Goal: Task Accomplishment & Management: Manage account settings

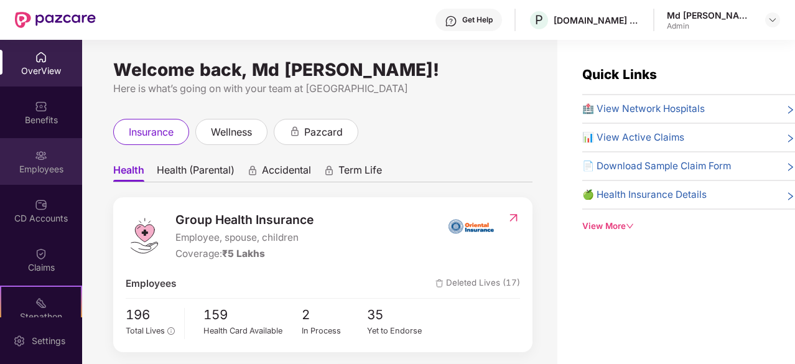
click at [35, 155] on img at bounding box center [41, 155] width 12 height 12
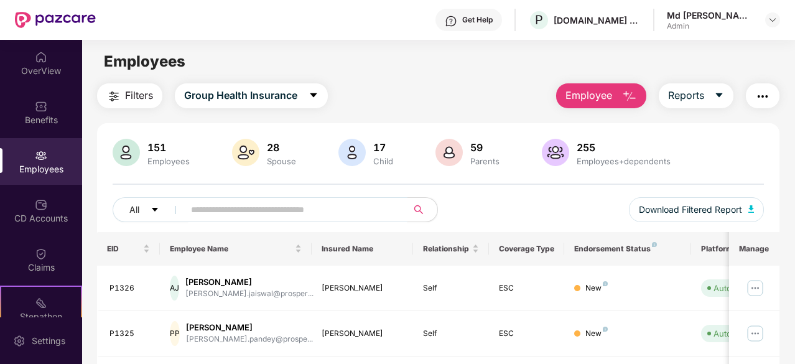
click at [243, 212] on input "text" at bounding box center [291, 209] width 200 height 19
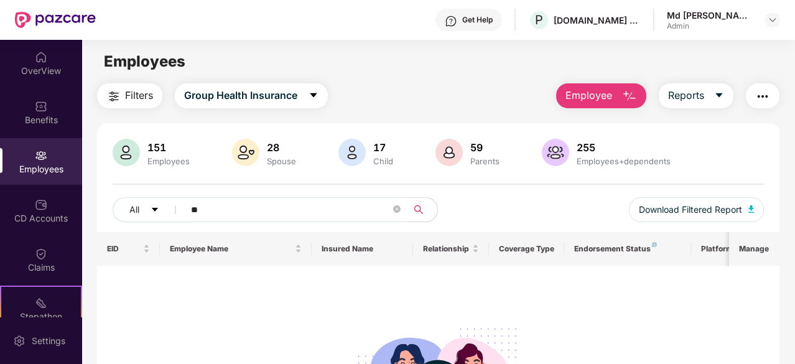
type input "*"
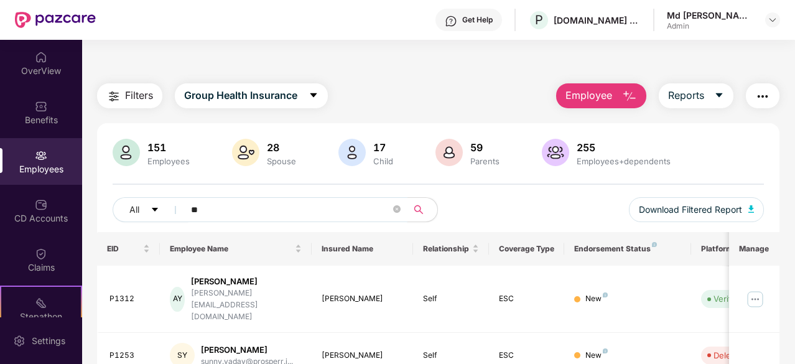
type input "*"
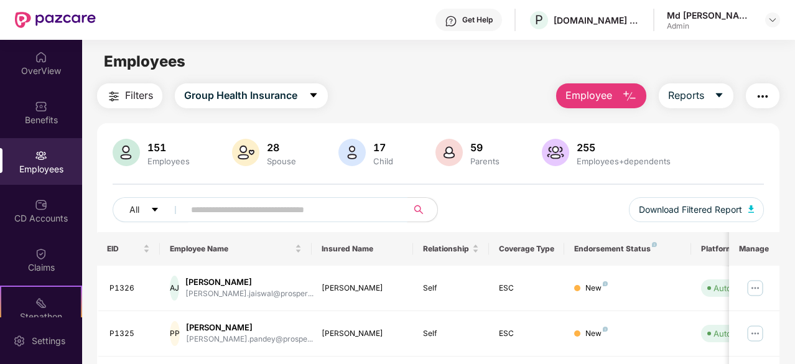
click at [223, 205] on input "text" at bounding box center [291, 209] width 200 height 19
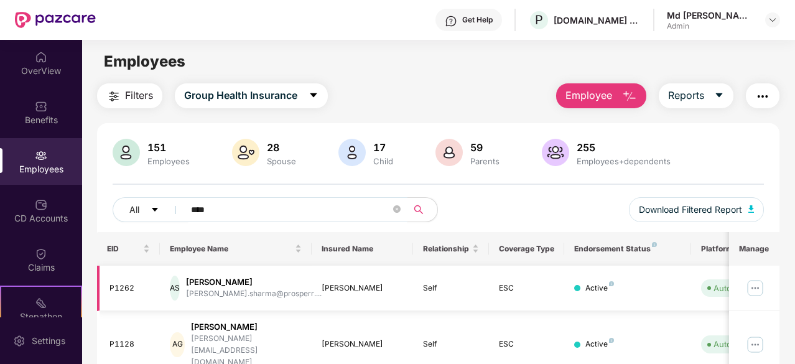
scroll to position [40, 0]
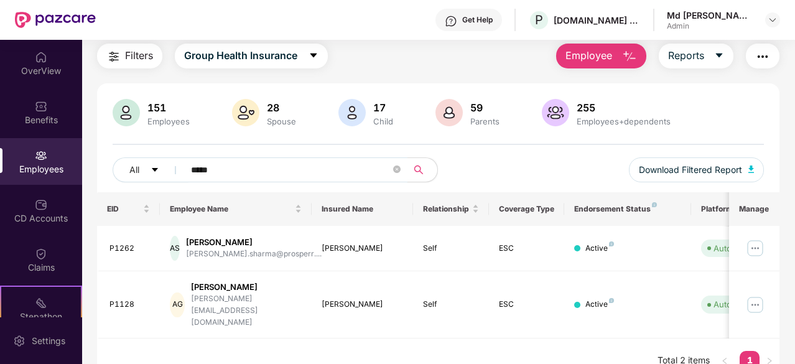
type input "*****"
click at [760, 295] on img at bounding box center [755, 305] width 20 height 20
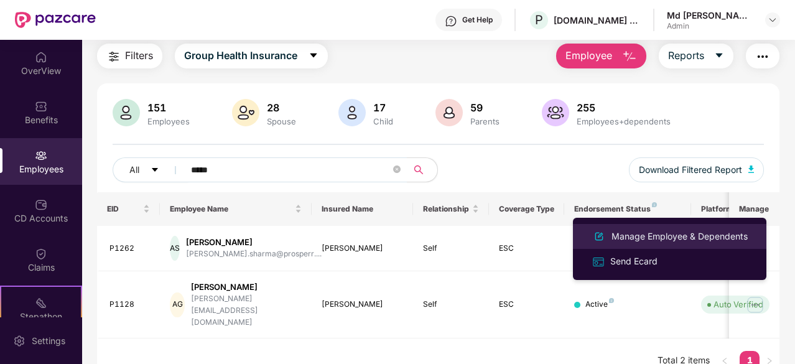
click at [658, 237] on div "Manage Employee & Dependents" at bounding box center [679, 237] width 141 height 14
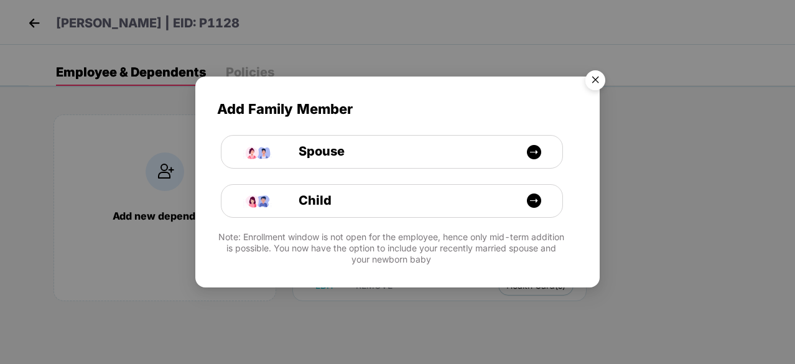
click at [595, 78] on img "Close" at bounding box center [595, 82] width 35 height 35
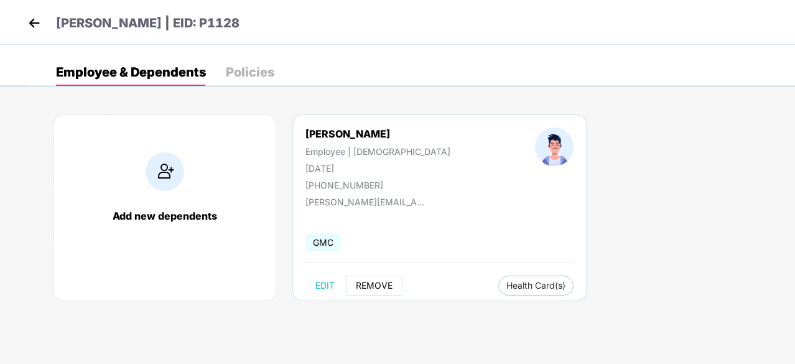
click at [375, 287] on span "REMOVE" at bounding box center [374, 286] width 37 height 10
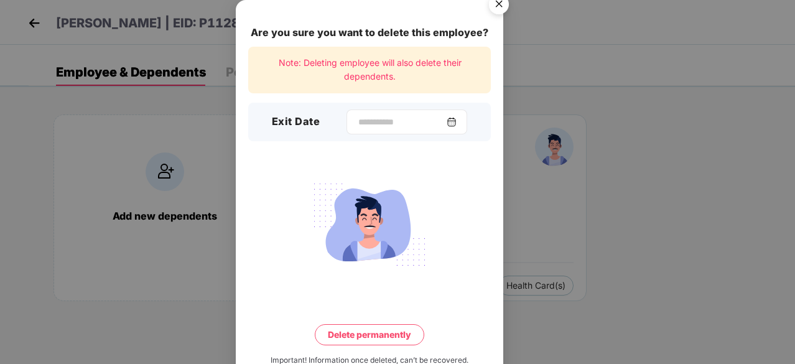
click at [454, 121] on img at bounding box center [452, 122] width 10 height 10
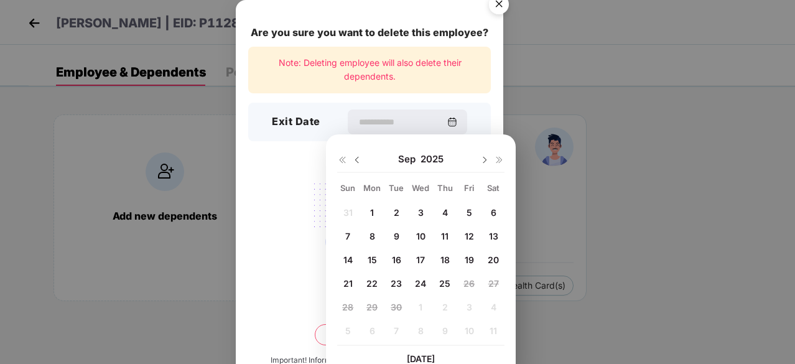
click at [358, 164] on img at bounding box center [357, 160] width 10 height 10
click at [419, 304] on span "27" at bounding box center [421, 307] width 11 height 11
type input "**********"
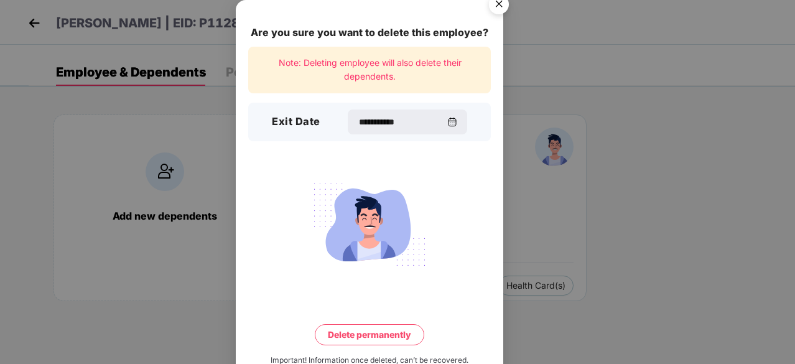
click at [374, 333] on button "Delete permanently" at bounding box center [370, 334] width 110 height 21
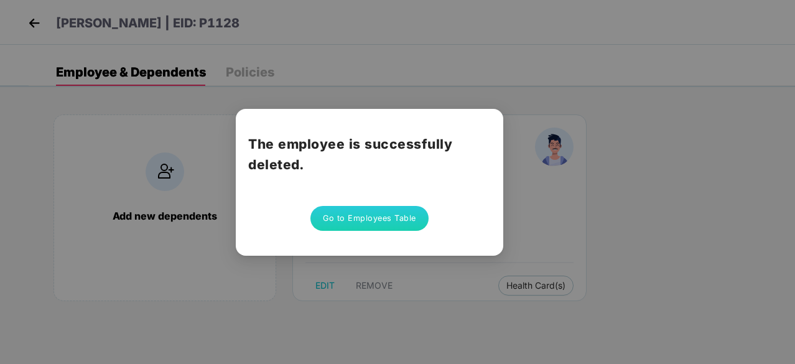
click at [368, 218] on button "Go to Employees Table" at bounding box center [369, 218] width 118 height 25
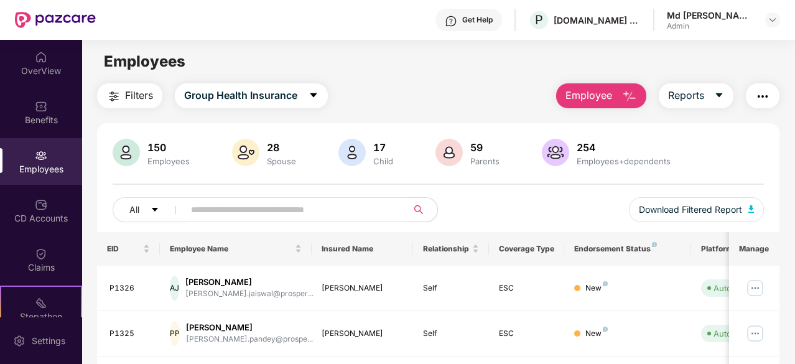
click at [223, 207] on input "text" at bounding box center [291, 209] width 200 height 19
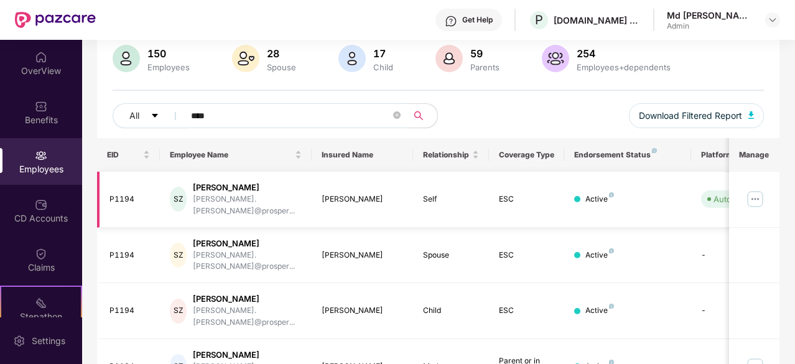
scroll to position [98, 0]
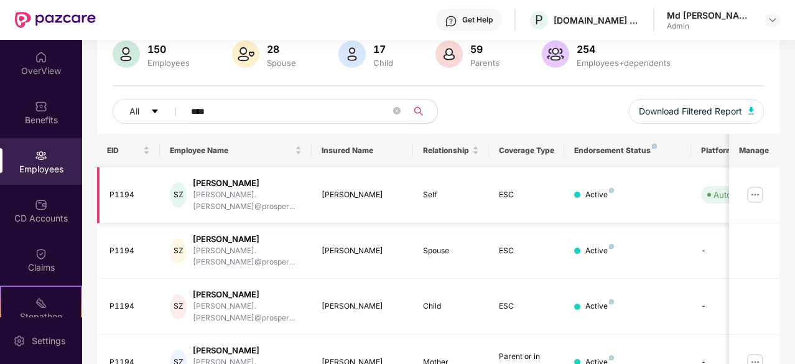
type input "****"
click at [756, 190] on img at bounding box center [755, 195] width 20 height 20
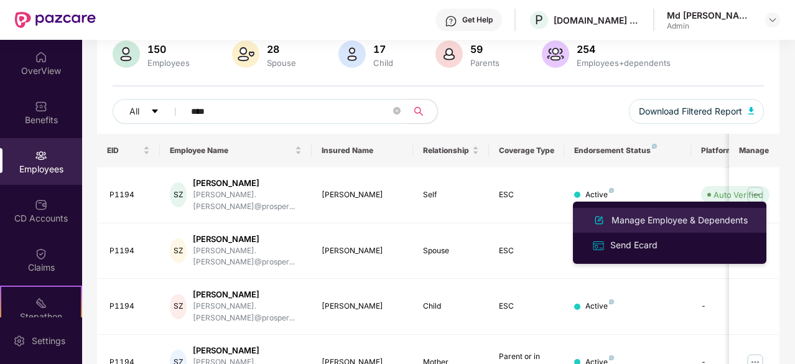
click at [679, 219] on div "Manage Employee & Dependents" at bounding box center [679, 220] width 141 height 14
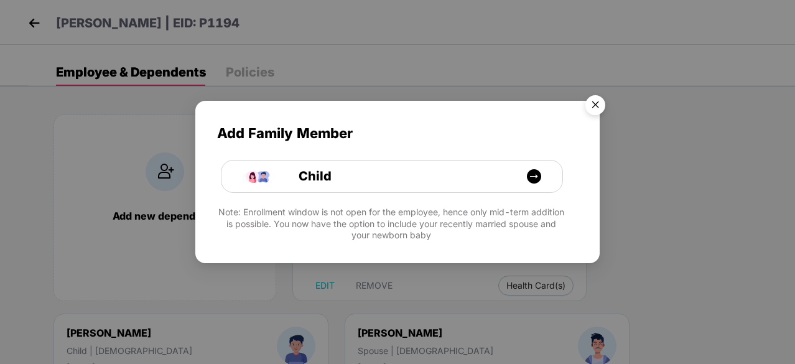
click at [594, 98] on img "Close" at bounding box center [595, 107] width 35 height 35
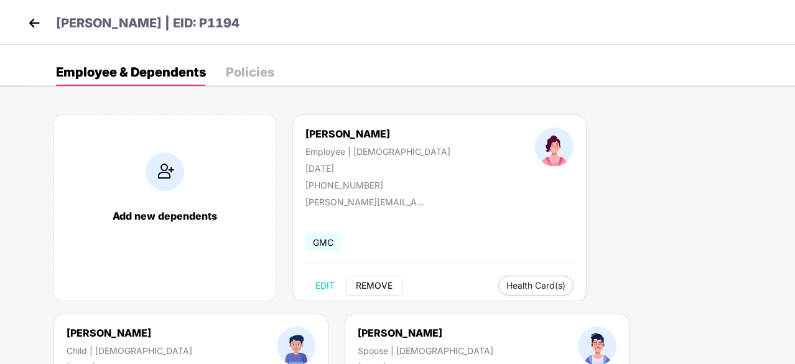
click at [375, 281] on span "REMOVE" at bounding box center [374, 286] width 37 height 10
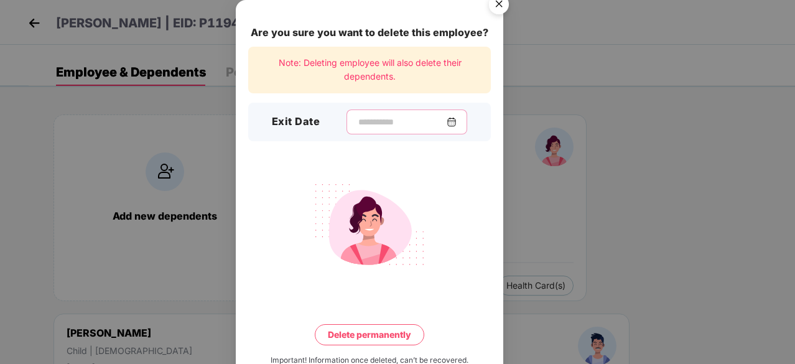
click at [372, 116] on input at bounding box center [402, 122] width 90 height 13
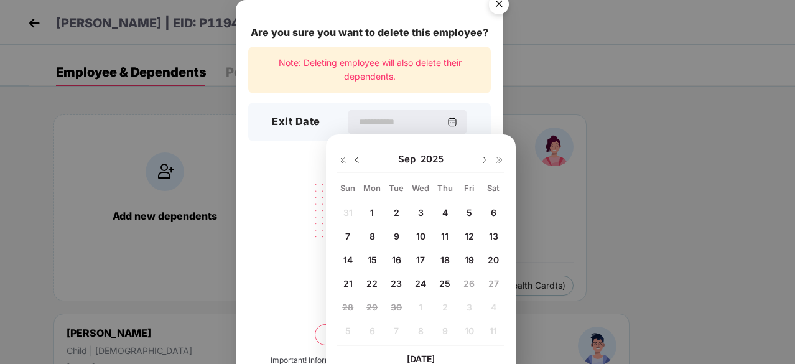
click at [356, 160] on img at bounding box center [357, 160] width 10 height 10
click at [483, 154] on div at bounding box center [492, 159] width 25 height 11
click at [483, 161] on img at bounding box center [485, 160] width 10 height 10
click at [370, 235] on span "8" at bounding box center [373, 236] width 6 height 11
type input "**********"
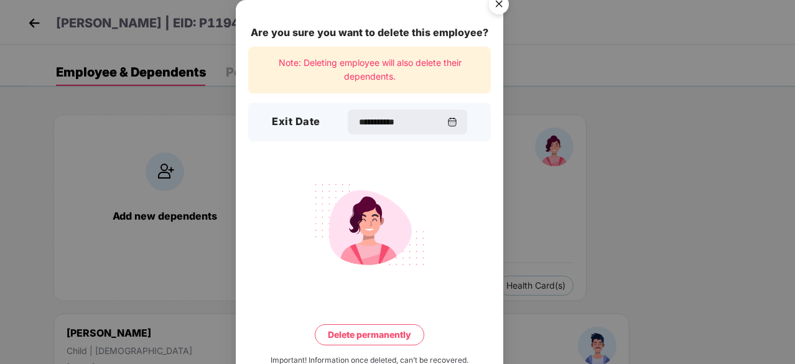
scroll to position [32, 0]
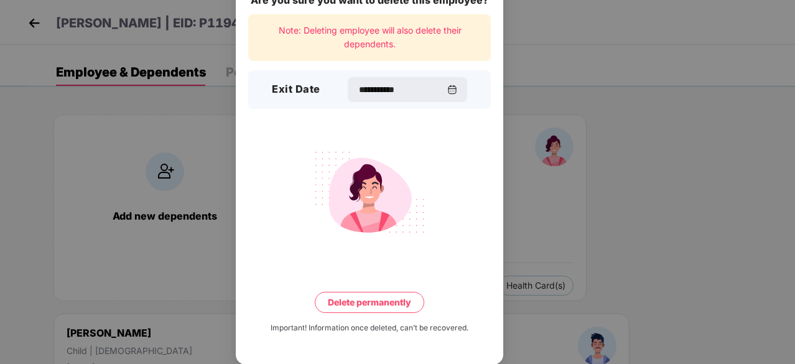
click at [358, 297] on button "Delete permanently" at bounding box center [370, 302] width 110 height 21
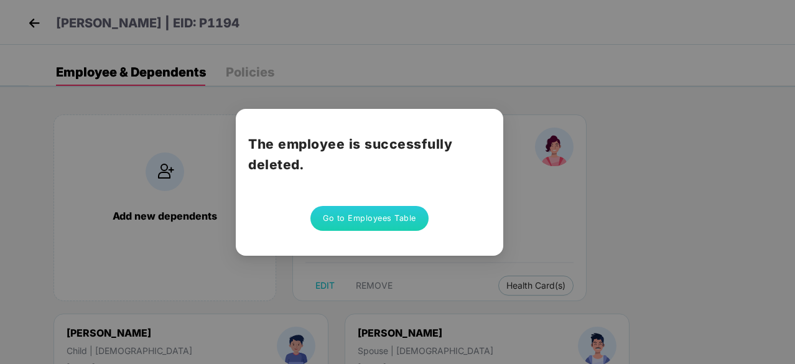
scroll to position [0, 0]
click at [439, 78] on div "The employee is successfully deleted. Go to Employees Table" at bounding box center [397, 182] width 795 height 364
click at [399, 220] on button "Go to Employees Table" at bounding box center [369, 218] width 118 height 25
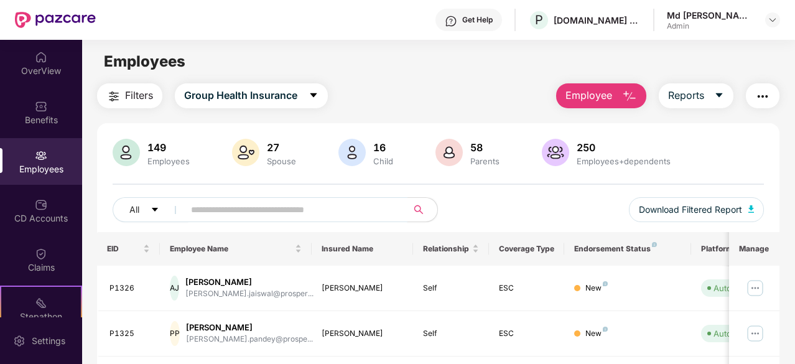
click at [225, 211] on input "text" at bounding box center [291, 209] width 200 height 19
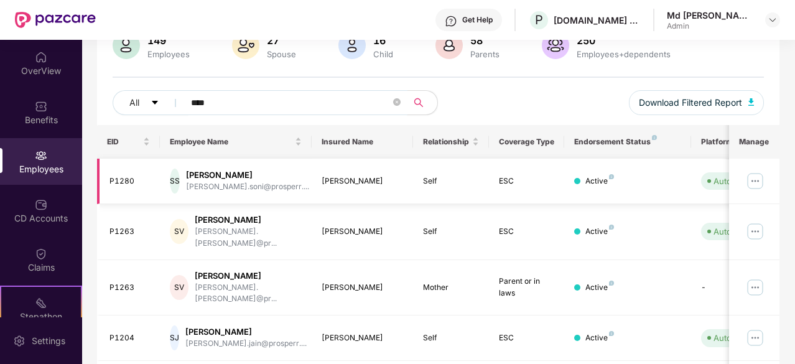
type input "****"
click at [758, 180] on img at bounding box center [755, 181] width 20 height 20
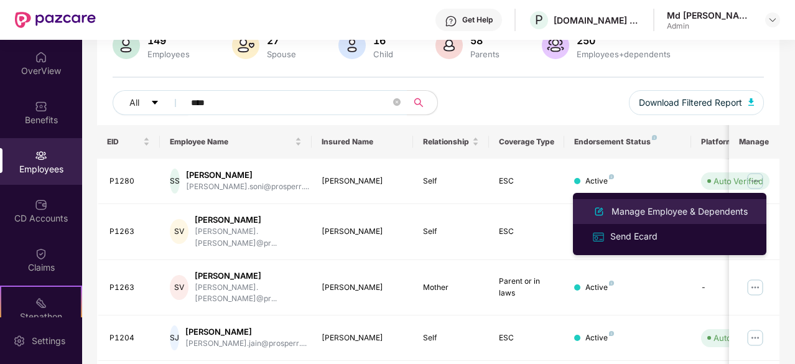
click at [660, 212] on div "Manage Employee & Dependents" at bounding box center [679, 212] width 141 height 14
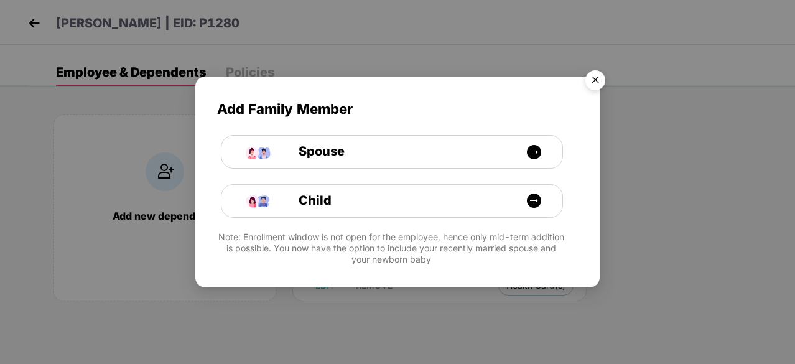
click at [600, 82] on img "Close" at bounding box center [595, 82] width 35 height 35
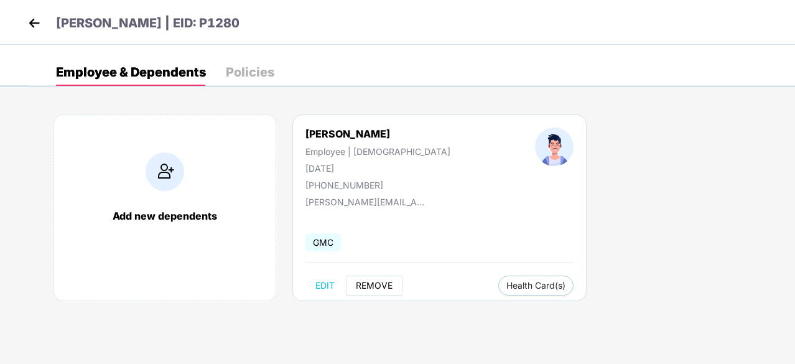
click at [372, 284] on span "REMOVE" at bounding box center [374, 286] width 37 height 10
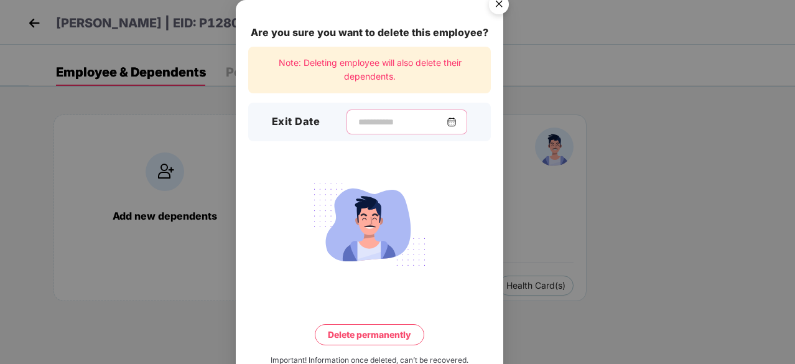
click at [363, 122] on input at bounding box center [402, 122] width 90 height 13
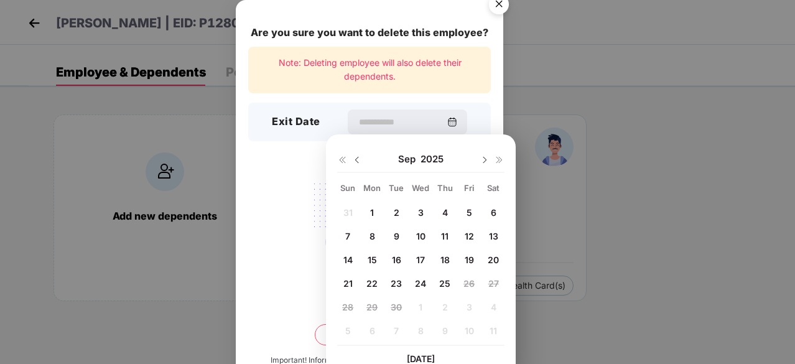
click at [358, 164] on img at bounding box center [357, 160] width 10 height 10
click at [448, 307] on span "28" at bounding box center [444, 307] width 11 height 11
type input "**********"
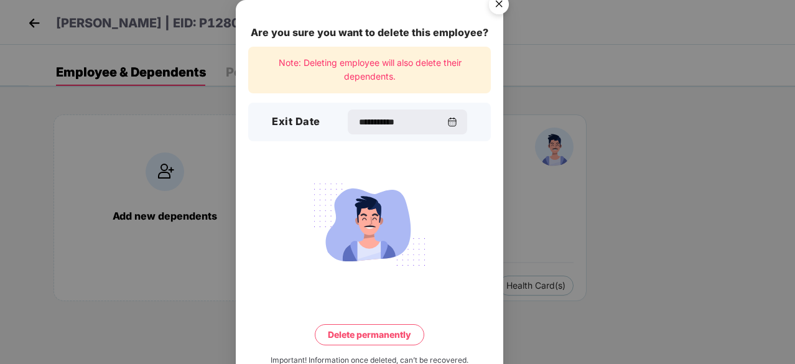
click at [390, 335] on button "Delete permanently" at bounding box center [370, 334] width 110 height 21
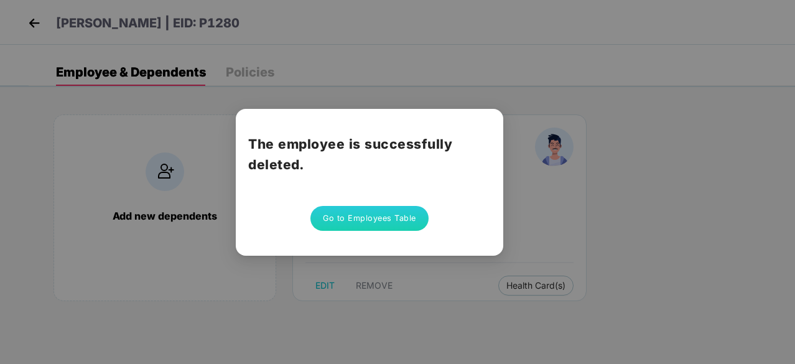
click at [542, 207] on div "The employee is successfully deleted. Go to Employees Table" at bounding box center [397, 182] width 795 height 364
click at [378, 208] on button "Go to Employees Table" at bounding box center [369, 218] width 118 height 25
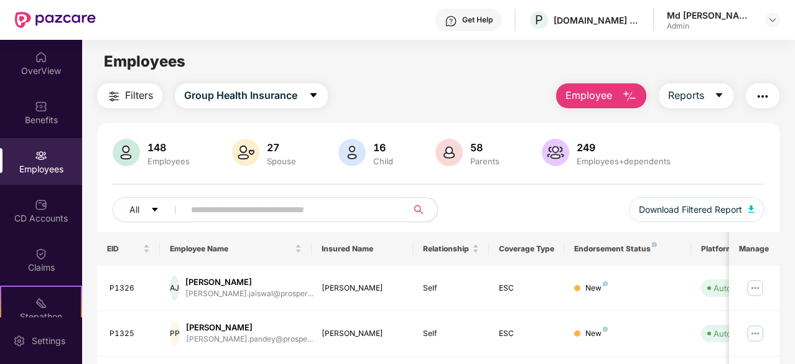
click at [322, 208] on input "text" at bounding box center [291, 209] width 200 height 19
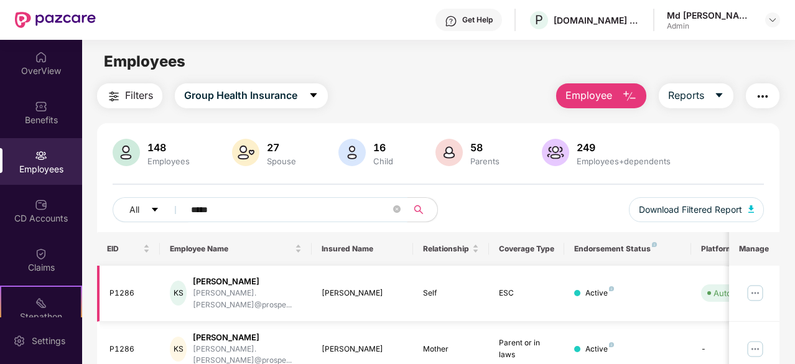
scroll to position [40, 0]
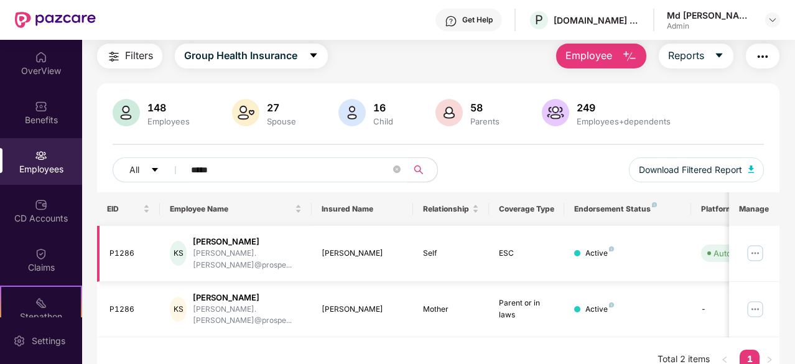
type input "*****"
click at [755, 245] on img at bounding box center [755, 253] width 20 height 20
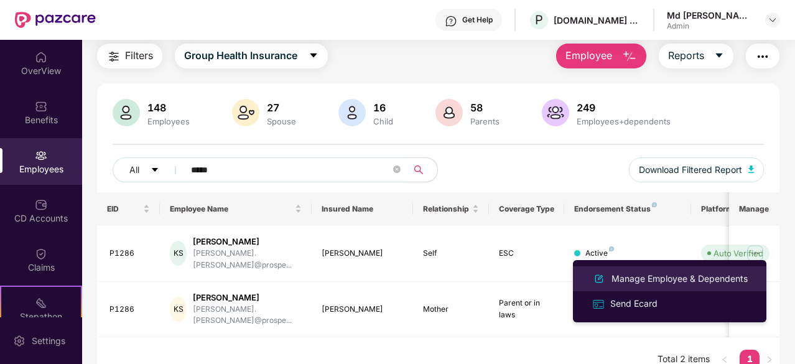
click at [708, 277] on div "Manage Employee & Dependents" at bounding box center [679, 279] width 141 height 14
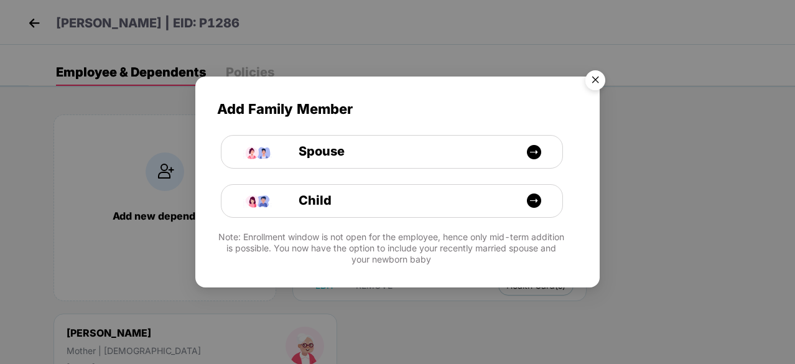
click at [595, 75] on img "Close" at bounding box center [595, 82] width 35 height 35
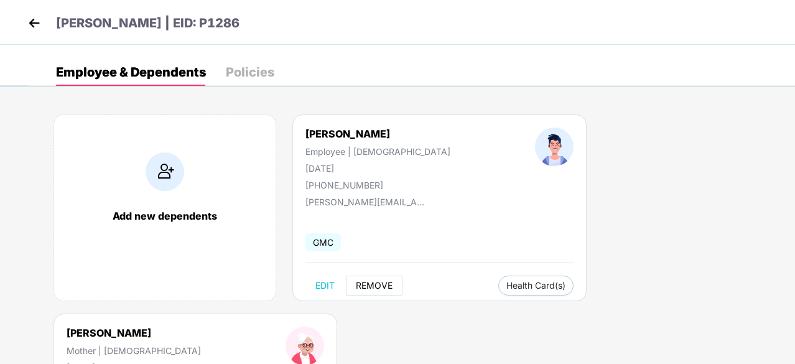
click at [375, 287] on span "REMOVE" at bounding box center [374, 286] width 37 height 10
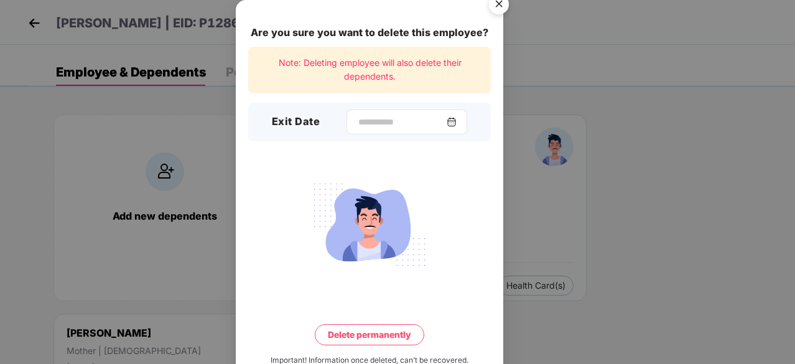
click at [456, 123] on img at bounding box center [452, 122] width 10 height 10
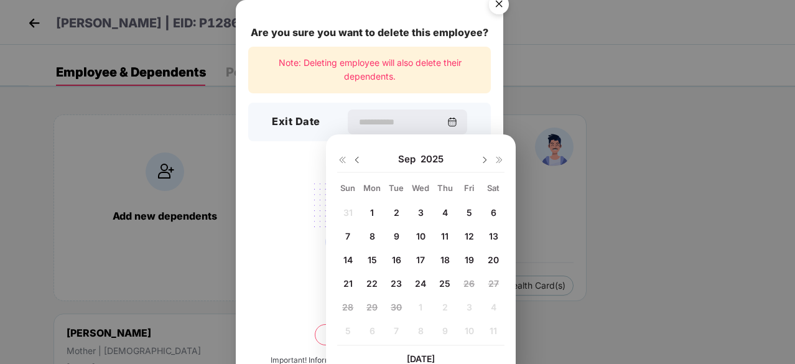
click at [357, 160] on img at bounding box center [357, 160] width 10 height 10
click at [420, 306] on span "27" at bounding box center [421, 307] width 11 height 11
type input "**********"
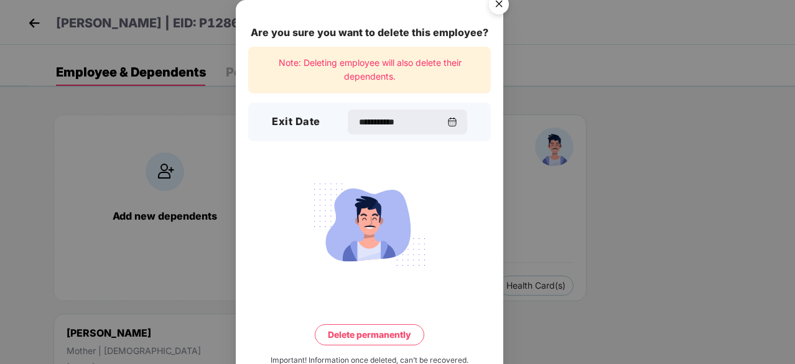
click at [363, 332] on button "Delete permanently" at bounding box center [370, 334] width 110 height 21
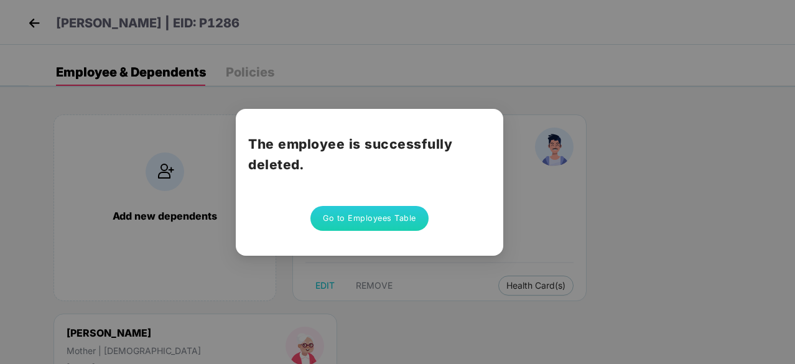
click at [364, 226] on button "Go to Employees Table" at bounding box center [369, 218] width 118 height 25
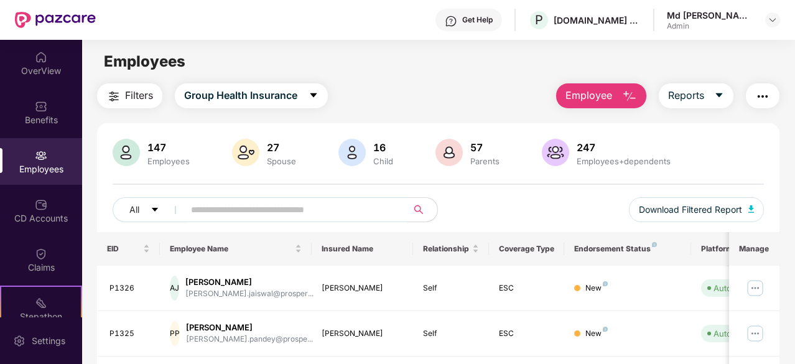
click at [248, 209] on input "text" at bounding box center [291, 209] width 200 height 19
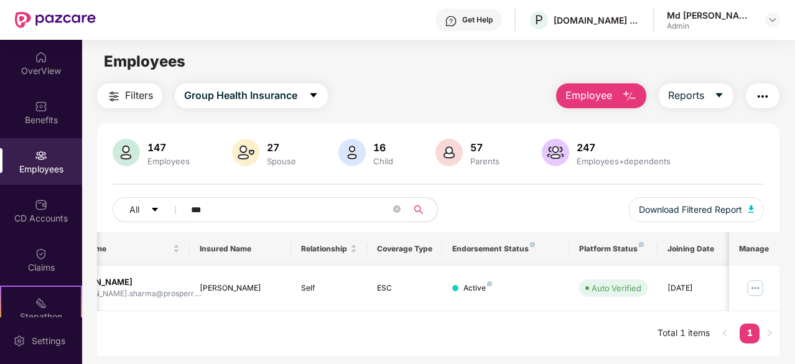
scroll to position [0, 124]
type input "***"
click at [758, 282] on img at bounding box center [755, 288] width 20 height 20
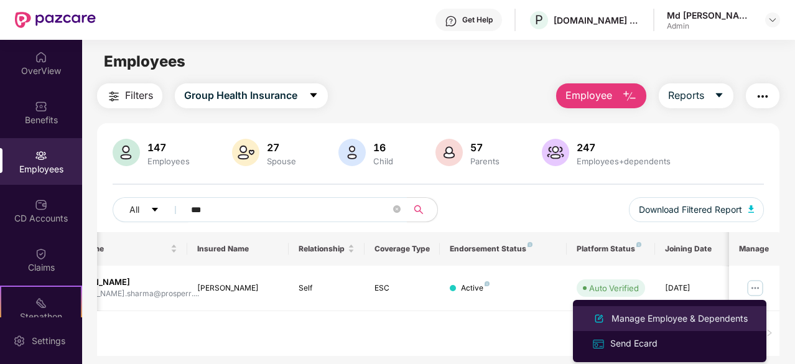
click at [661, 315] on div "Manage Employee & Dependents" at bounding box center [679, 319] width 141 height 14
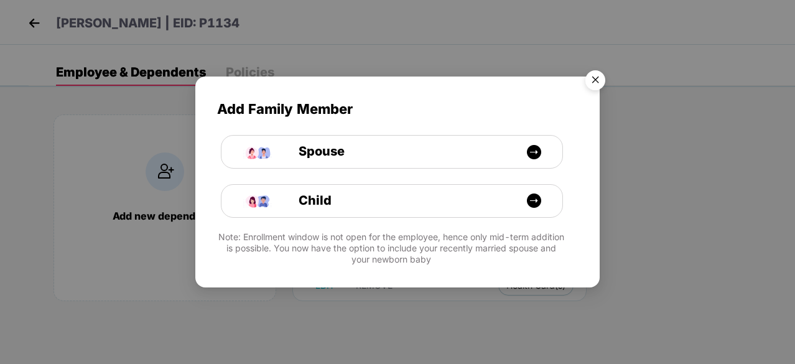
click at [597, 85] on img "Close" at bounding box center [595, 82] width 35 height 35
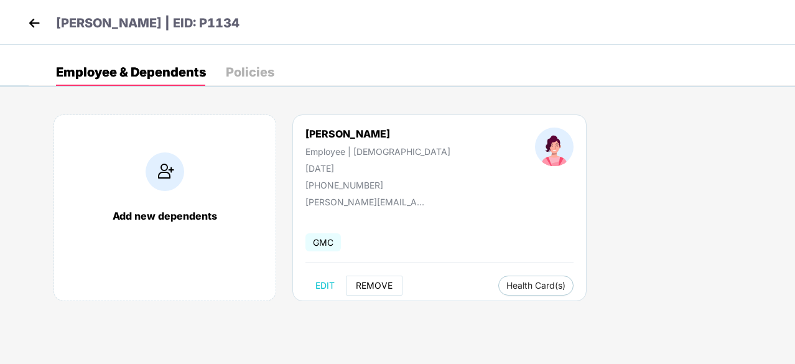
click at [378, 284] on span "REMOVE" at bounding box center [374, 286] width 37 height 10
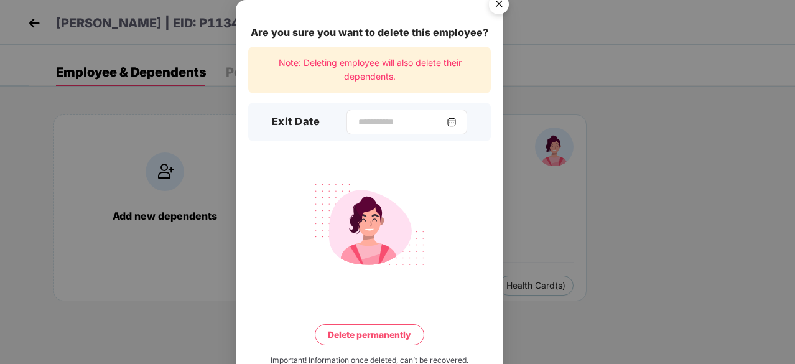
click at [457, 126] on img at bounding box center [452, 122] width 10 height 10
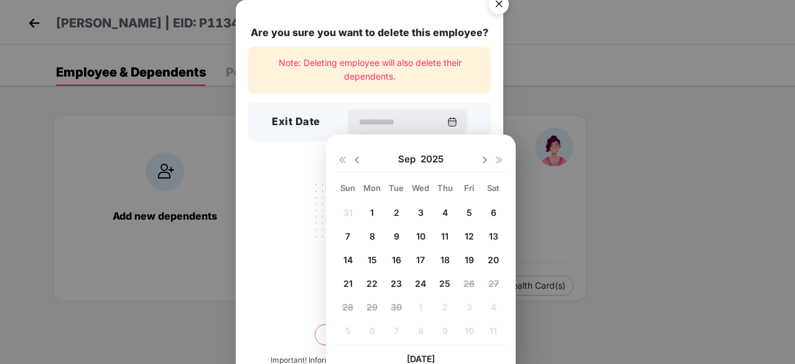
click at [373, 258] on span "15" at bounding box center [372, 259] width 9 height 11
type input "**********"
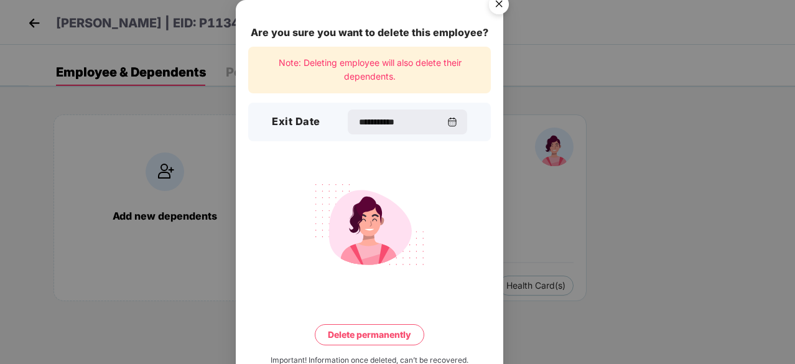
click at [365, 334] on button "Delete permanently" at bounding box center [370, 334] width 110 height 21
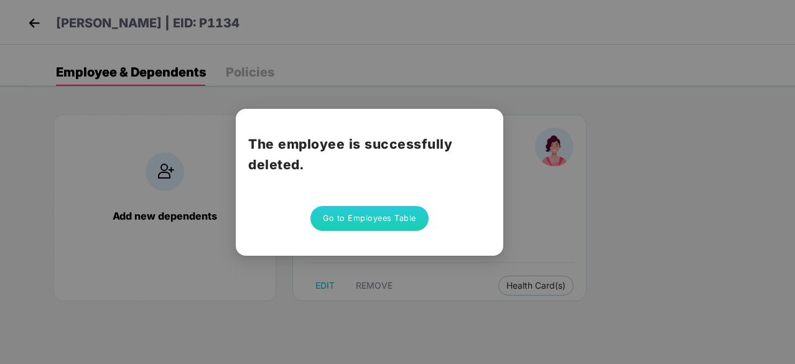
click at [373, 210] on button "Go to Employees Table" at bounding box center [369, 218] width 118 height 25
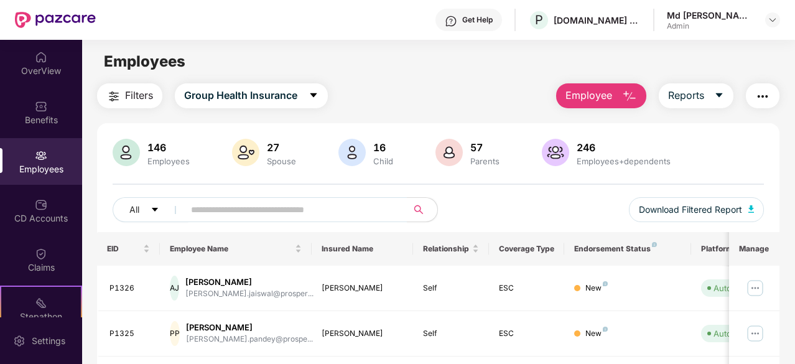
click at [631, 93] on img "button" at bounding box center [629, 96] width 15 height 15
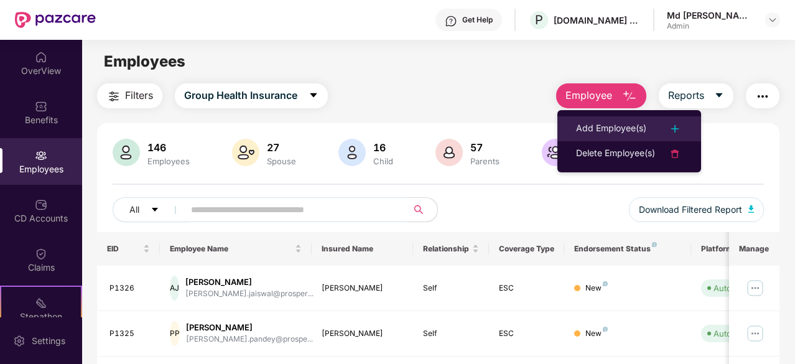
click at [640, 126] on div "Add Employee(s)" at bounding box center [611, 128] width 70 height 15
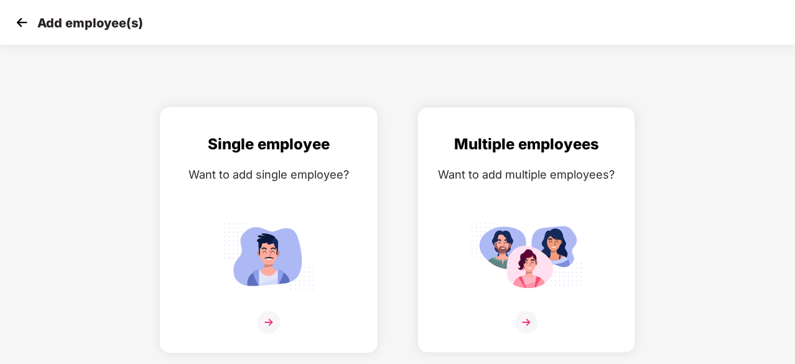
click at [302, 259] on img at bounding box center [269, 256] width 112 height 78
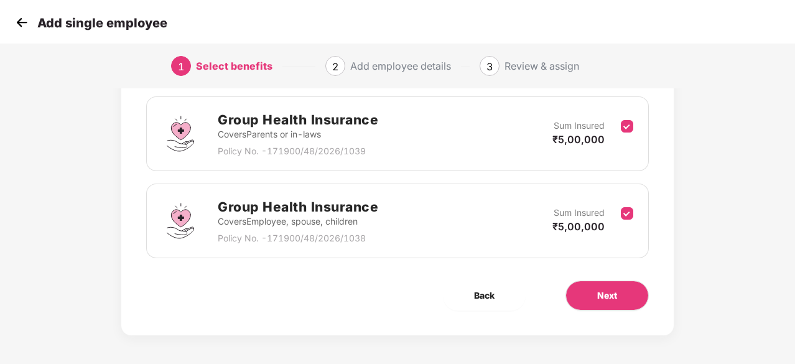
scroll to position [182, 0]
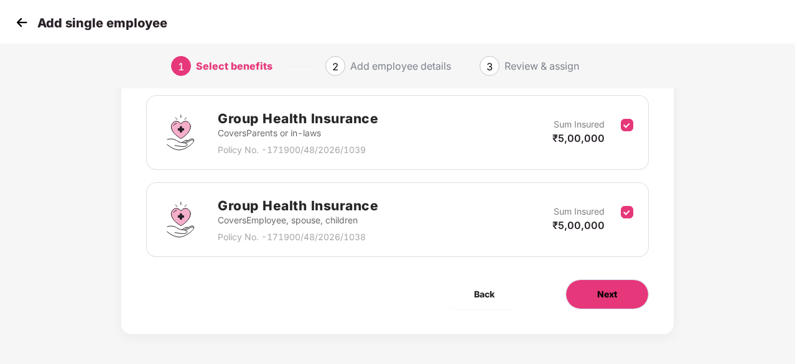
click at [597, 299] on span "Next" at bounding box center [607, 294] width 20 height 14
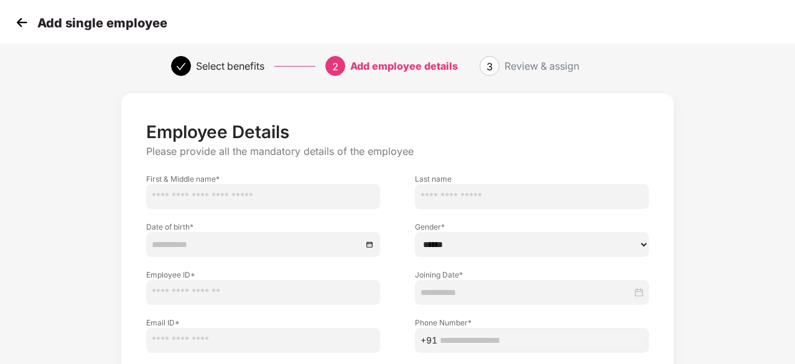
scroll to position [0, 0]
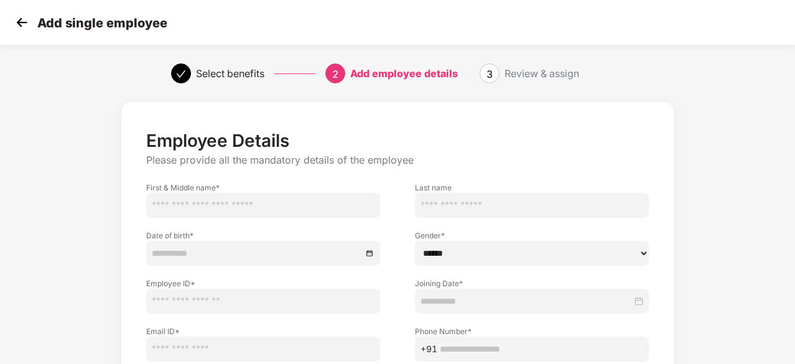
click at [164, 208] on input "text" at bounding box center [263, 205] width 234 height 25
click at [11, 16] on div "Add single employee" at bounding box center [397, 22] width 795 height 45
click at [24, 20] on img at bounding box center [21, 22] width 19 height 19
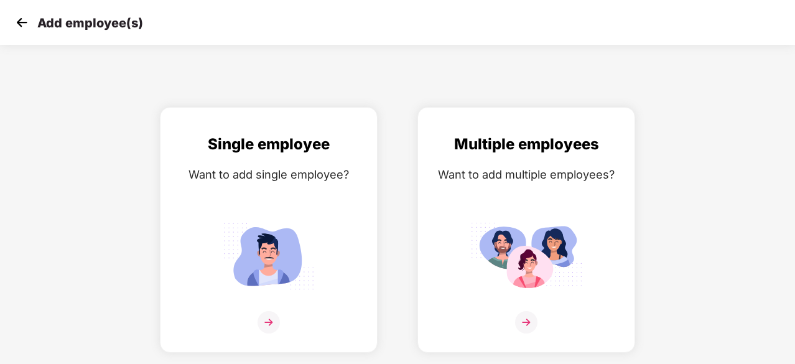
click at [22, 19] on img at bounding box center [21, 22] width 19 height 19
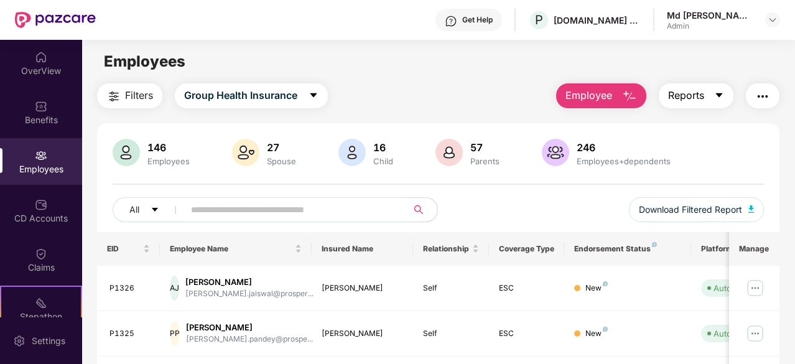
click at [708, 85] on button "Reports" at bounding box center [696, 95] width 75 height 25
click at [524, 98] on div "Filters Group Health Insurance Employee Reports" at bounding box center [438, 95] width 683 height 25
click at [773, 23] on img at bounding box center [773, 20] width 10 height 10
